Goal: Task Accomplishment & Management: Manage account settings

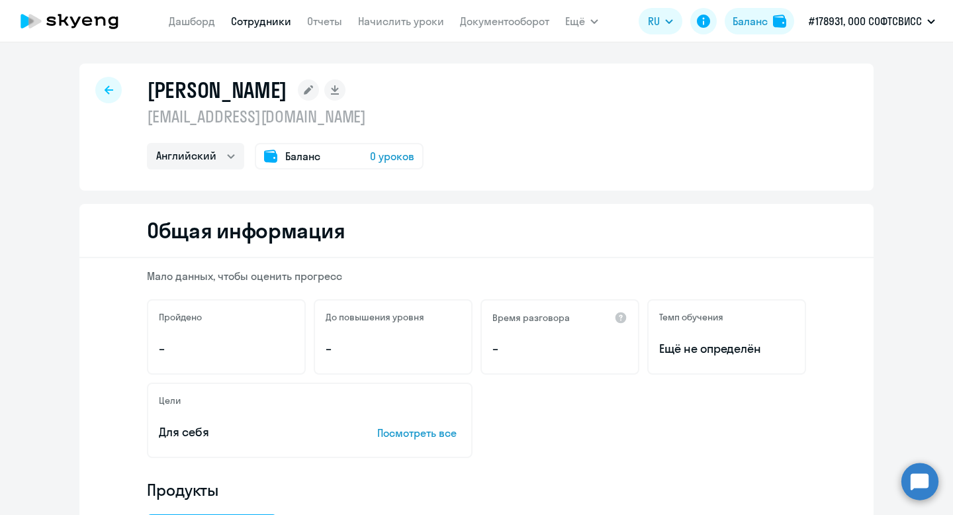
select select "english"
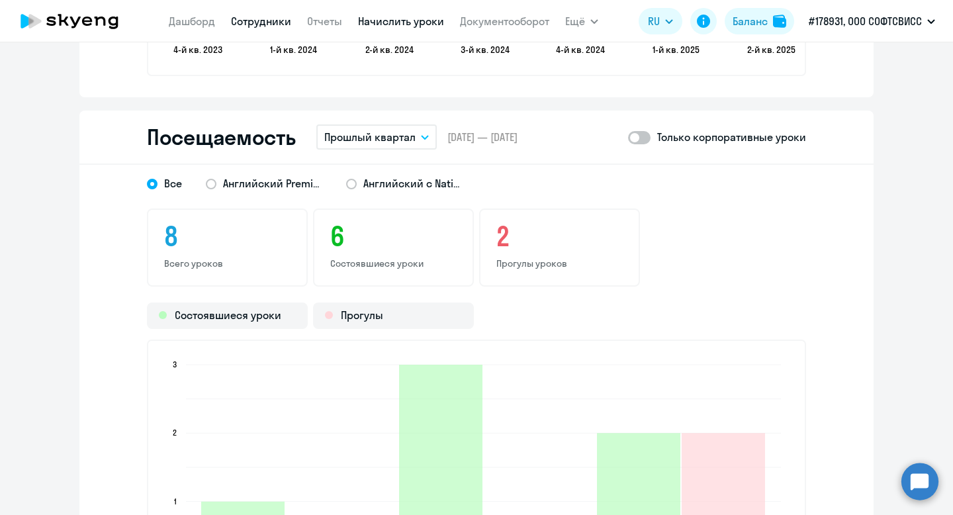
click at [390, 24] on link "Начислить уроки" at bounding box center [401, 21] width 86 height 13
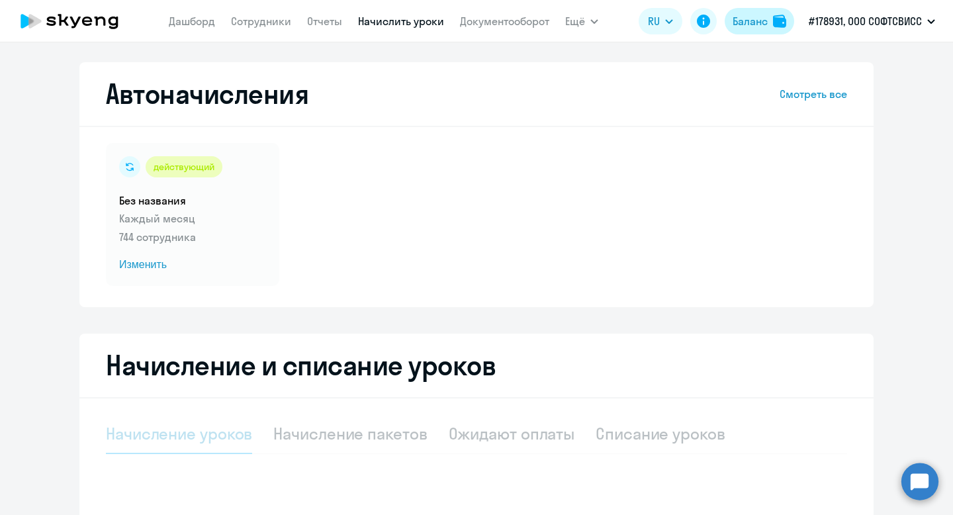
click at [749, 23] on div "Баланс" at bounding box center [750, 21] width 35 height 16
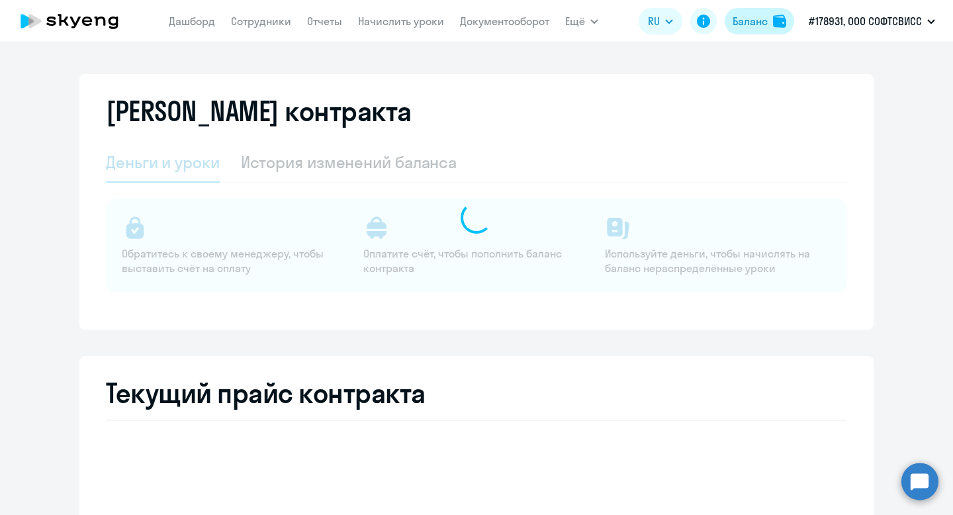
select select "english_adult_not_native_speaker"
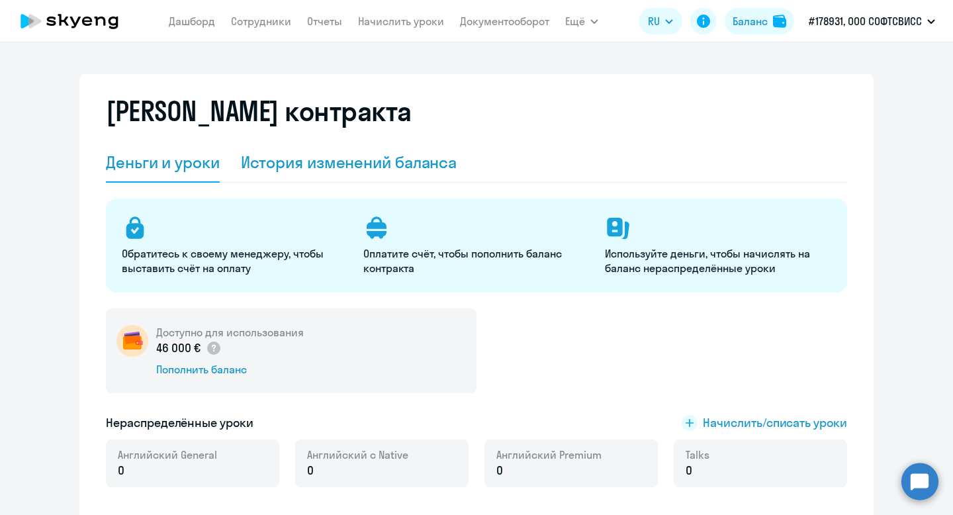
click at [289, 170] on div "История изменений баланса" at bounding box center [349, 162] width 216 height 21
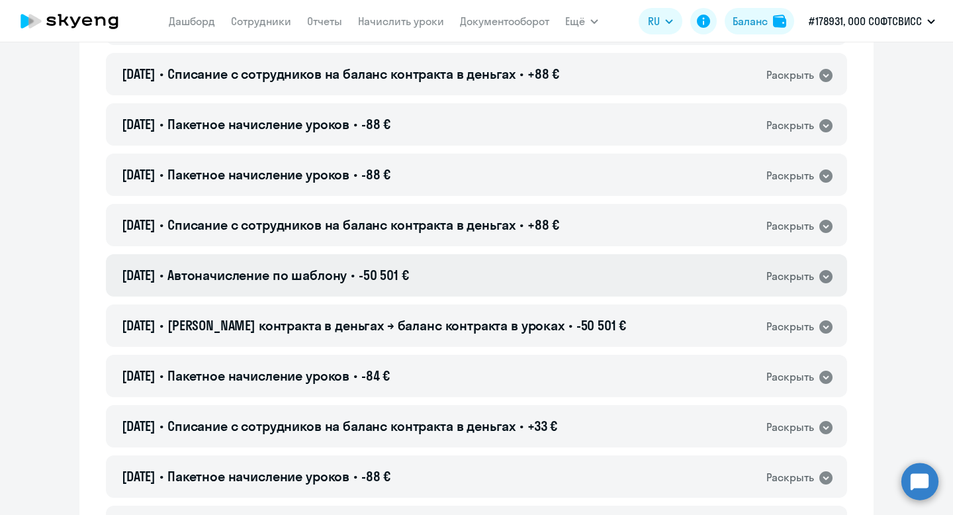
scroll to position [20847, 0]
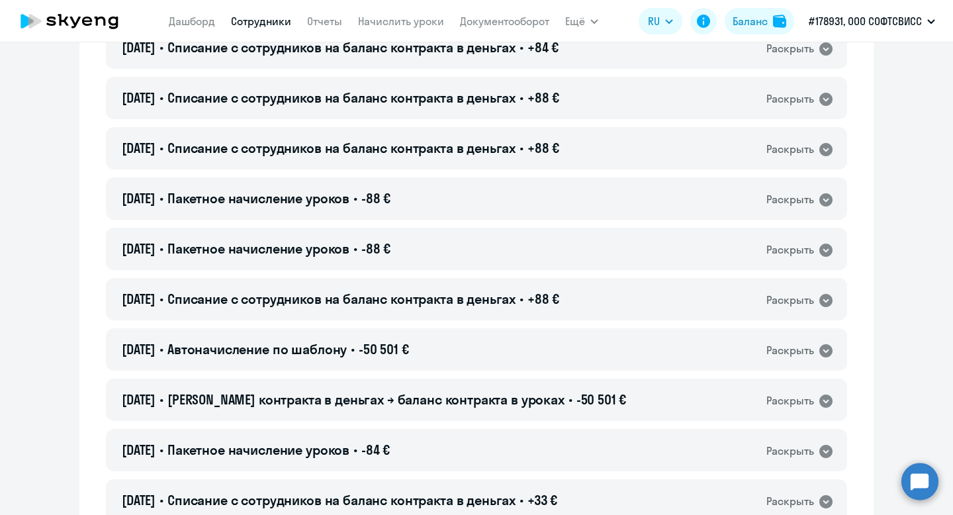
click at [254, 21] on link "Сотрудники" at bounding box center [261, 21] width 60 height 13
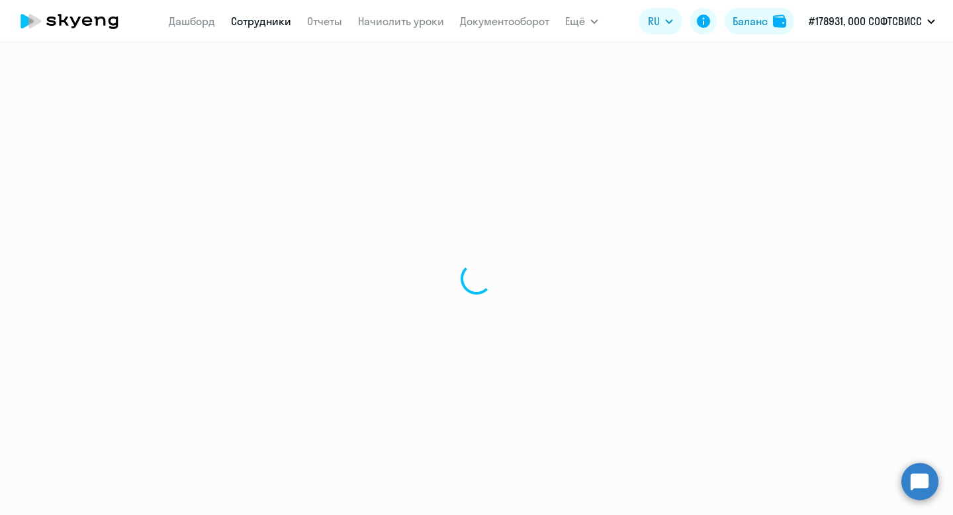
select select "30"
